Goal: Task Accomplishment & Management: Complete application form

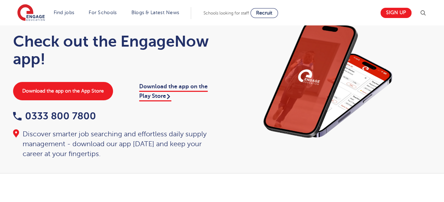
scroll to position [8, 0]
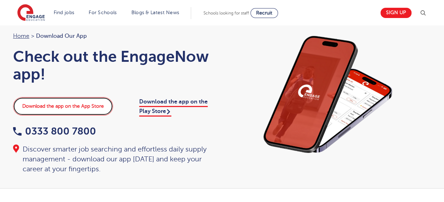
click at [74, 108] on link "Download the app on the App Store" at bounding box center [63, 106] width 100 height 18
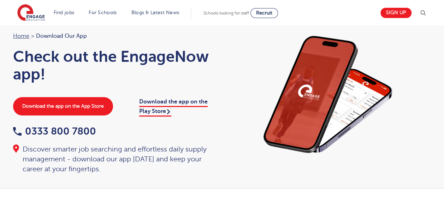
click at [233, 139] on img at bounding box center [328, 94] width 198 height 127
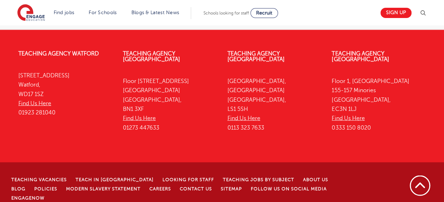
scroll to position [602, 0]
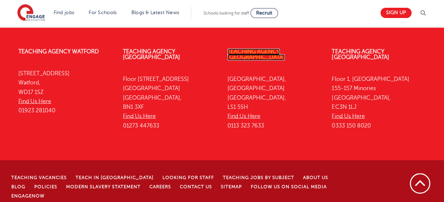
click at [260, 50] on link "Teaching Agency [GEOGRAPHIC_DATA]" at bounding box center [256, 54] width 57 height 12
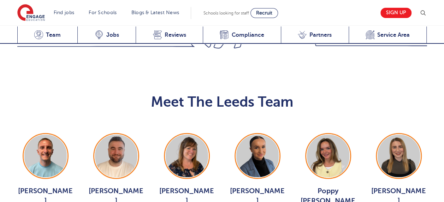
scroll to position [792, 0]
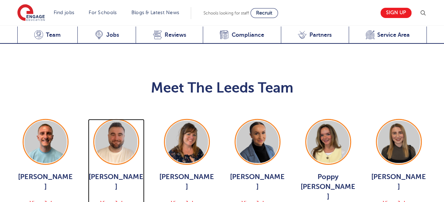
click at [107, 200] on span "View Jobs >" at bounding box center [115, 203] width 31 height 6
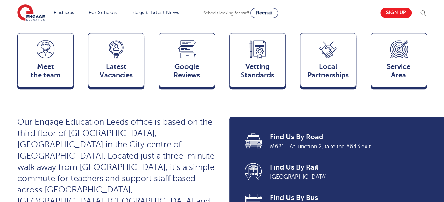
scroll to position [198, 0]
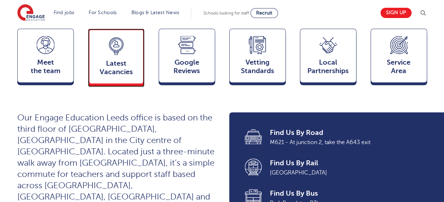
click at [124, 59] on span "Latest Vacancies" at bounding box center [116, 67] width 47 height 17
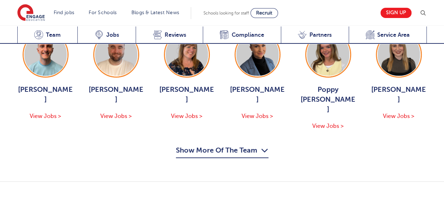
scroll to position [983, 0]
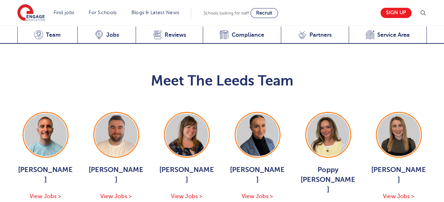
scroll to position [774, 0]
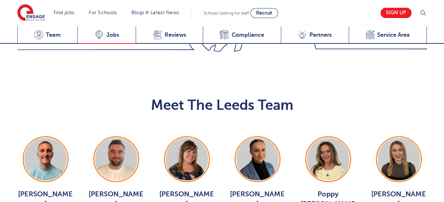
click at [112, 35] on span "Jobs" at bounding box center [112, 34] width 13 height 7
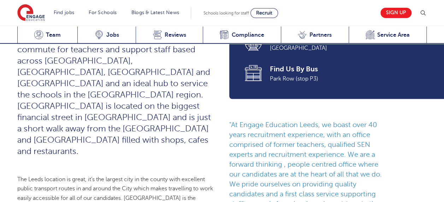
scroll to position [142, 0]
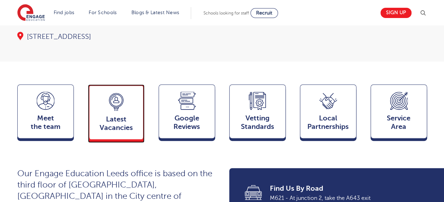
click at [109, 115] on span "Latest Vacancies" at bounding box center [116, 123] width 47 height 17
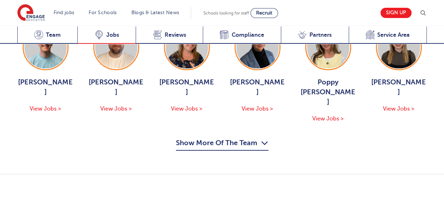
scroll to position [987, 0]
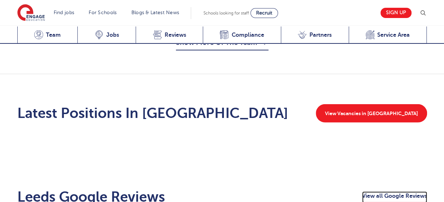
click at [385, 192] on link "View all Google Reviews" at bounding box center [394, 197] width 65 height 11
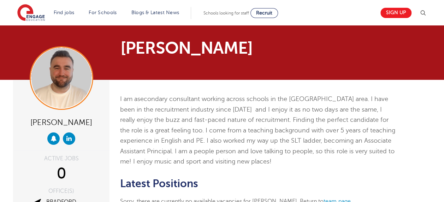
click at [223, 182] on h2 "Latest Positions" at bounding box center [257, 184] width 275 height 12
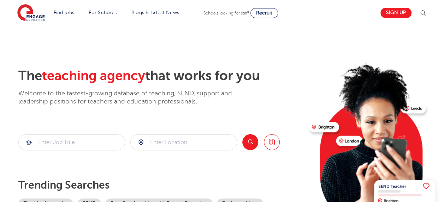
click at [109, 124] on div "The teaching agency that works for you Welcome to the fastest-growing database …" at bounding box center [160, 153] width 285 height 171
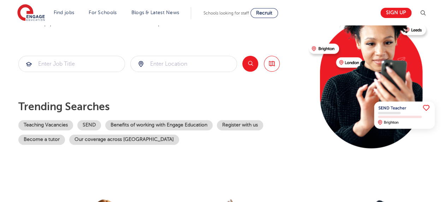
scroll to position [85, 0]
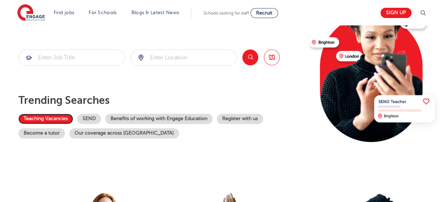
click at [42, 118] on link "Teaching Vacancies" at bounding box center [45, 119] width 55 height 10
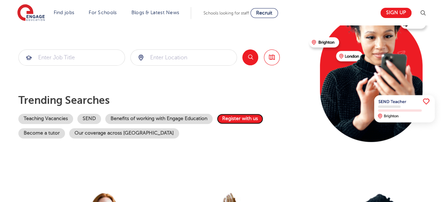
click at [234, 119] on link "Register with us" at bounding box center [240, 119] width 46 height 10
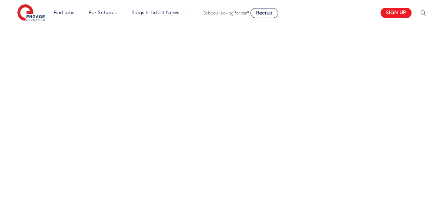
scroll to position [297, 0]
click at [311, 161] on div "Let us know more about you!" at bounding box center [222, 132] width 429 height 375
click at [346, 163] on div "Let us know more about you!" at bounding box center [222, 80] width 429 height 385
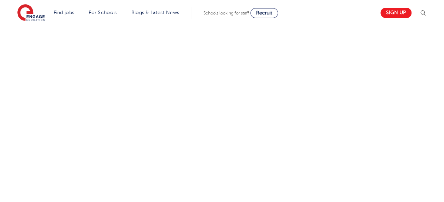
click at [322, 181] on div "Let us know more about you!" at bounding box center [222, 140] width 429 height 319
click at [296, 118] on div "Let us know more about you!" at bounding box center [222, 34] width 429 height 333
drag, startPoint x: 288, startPoint y: 146, endPoint x: 388, endPoint y: 153, distance: 100.3
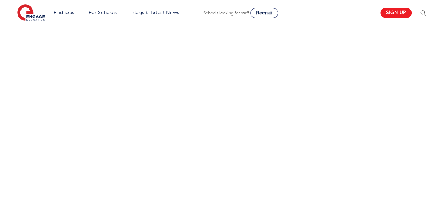
click at [388, 153] on div "Let us know more about you!" at bounding box center [222, 56] width 429 height 460
click at [402, 137] on div "Let us know more about you!" at bounding box center [222, 140] width 429 height 319
click at [339, 41] on div "Let us know more about you!" at bounding box center [222, 70] width 429 height 319
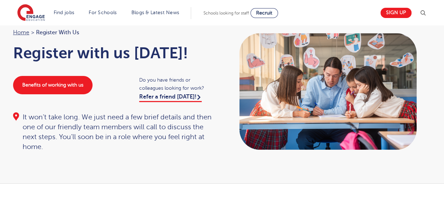
scroll to position [26, 0]
